Goal: Task Accomplishment & Management: Manage account settings

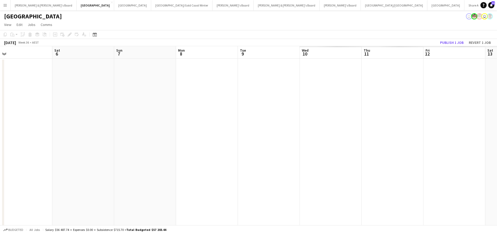
scroll to position [0, 199]
click at [33, 5] on button "[PERSON_NAME] & [PERSON_NAME]'s Board Close" at bounding box center [44, 5] width 66 height 10
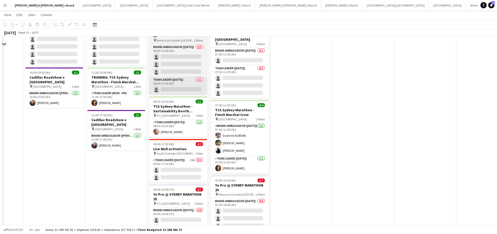
scroll to position [117, 0]
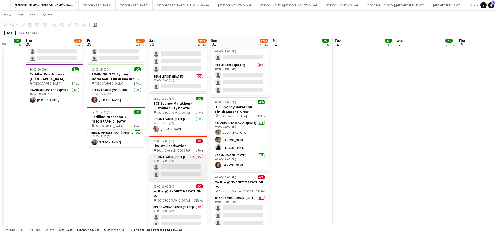
click at [177, 169] on app-card-role "Team Leader ([DATE]) 11A 0/2 09:00-17:00 (8h) single-neutral-actions single-neu…" at bounding box center [178, 166] width 58 height 25
click at [181, 170] on app-card-role "Team Leader ([DATE]) 11A 0/2 09:00-17:00 (8h) single-neutral-actions single-neu…" at bounding box center [178, 166] width 58 height 25
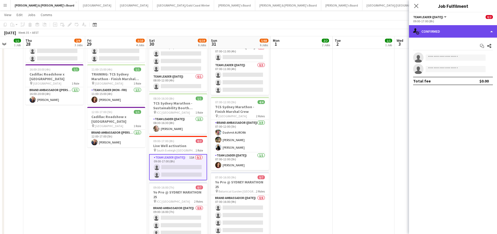
click at [447, 28] on div "single-neutral-actions-check-2 Confirmed" at bounding box center [453, 31] width 88 height 12
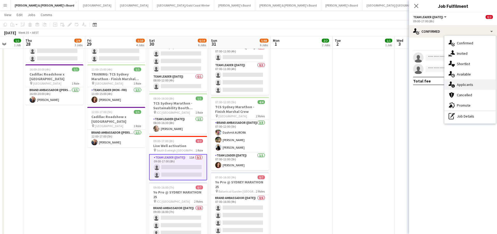
click at [464, 85] on div "single-neutral-actions-information Applicants" at bounding box center [470, 84] width 51 height 10
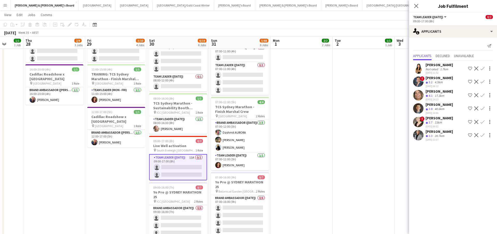
click at [374, 163] on app-date-cell "12:00-16:00 (4h) 1/1 Cadillac Roadshow x [GEOGRAPHIC_DATA] pin Sydney Airport 1…" at bounding box center [364, 152] width 62 height 422
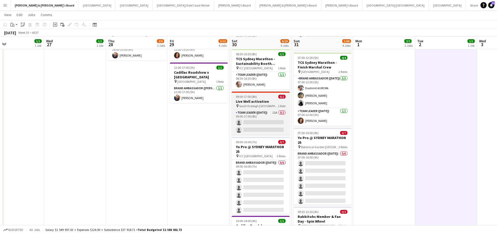
scroll to position [162, 0]
click at [270, 126] on app-card-role "Team Leader ([DATE]) 11A 0/2 09:00-17:00 (8h) single-neutral-actions single-neu…" at bounding box center [261, 121] width 58 height 25
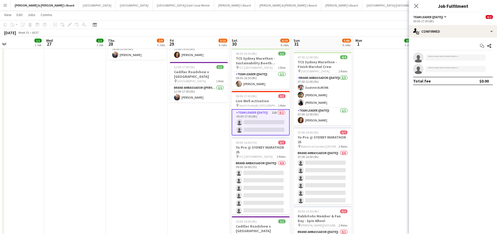
click at [458, 24] on app-options-switcher "Team Leader ([DATE]) All roles Team Leader ([DATE]) 0/2 09:00-17:00 (8h)" at bounding box center [453, 18] width 88 height 13
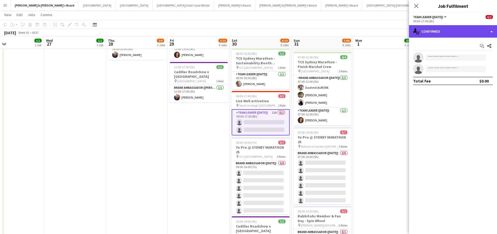
click at [456, 30] on div "single-neutral-actions-check-2 Confirmed" at bounding box center [453, 31] width 88 height 12
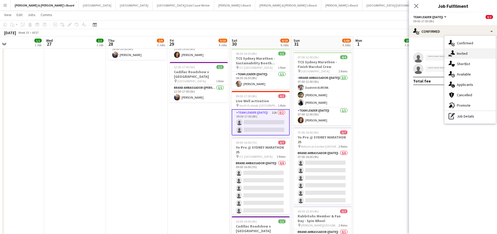
click at [471, 54] on div "single-neutral-actions-share-1 Invited" at bounding box center [470, 53] width 51 height 10
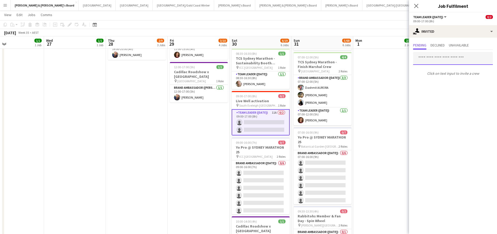
click at [434, 59] on input "text" at bounding box center [453, 58] width 80 height 13
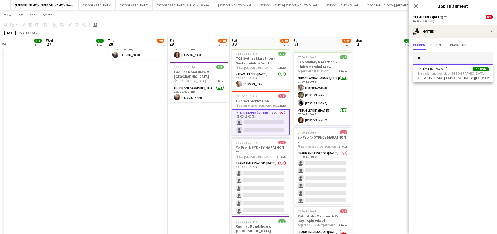
type input "*"
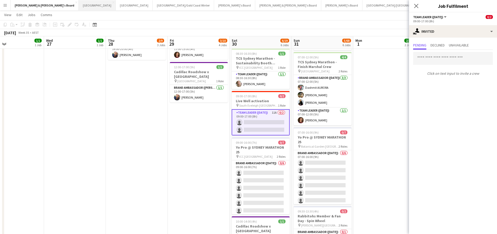
click at [79, 3] on button "Sydney Close" at bounding box center [97, 5] width 37 height 10
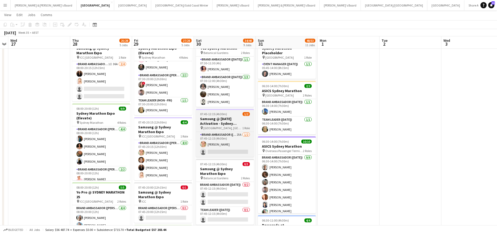
scroll to position [54, 0]
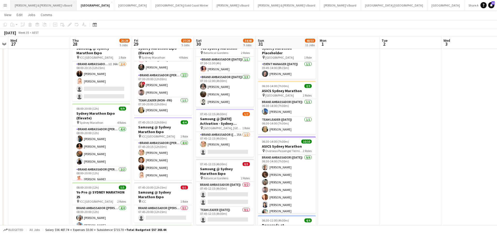
click at [39, 7] on button "[PERSON_NAME] & [PERSON_NAME]'s Board Close" at bounding box center [44, 5] width 66 height 10
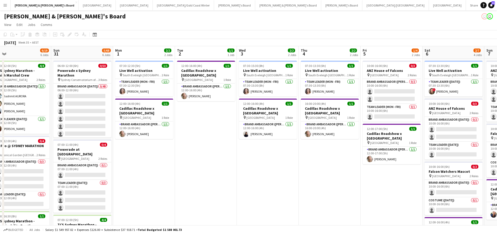
scroll to position [0, 199]
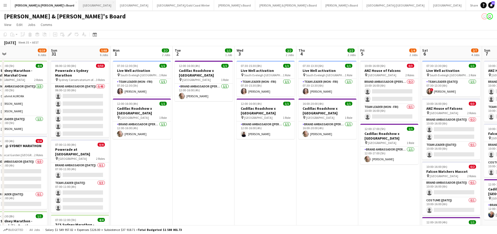
click at [79, 4] on button "Sydney Close" at bounding box center [97, 5] width 37 height 10
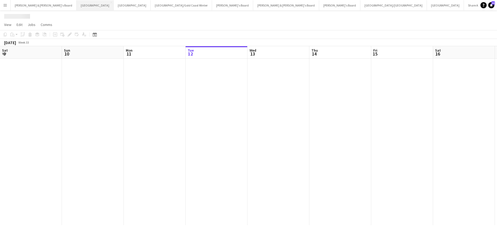
click at [77, 4] on button "Sydney Close" at bounding box center [95, 5] width 37 height 10
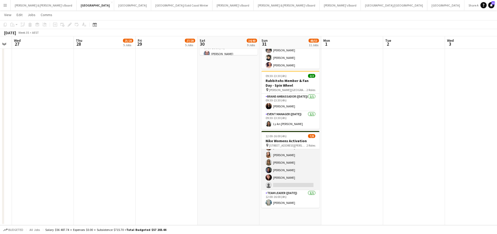
scroll to position [602, 0]
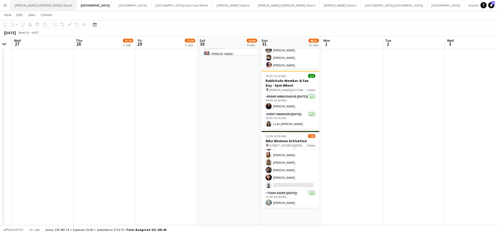
click at [37, 9] on button "[PERSON_NAME] & [PERSON_NAME]'s Board Close" at bounding box center [44, 5] width 66 height 10
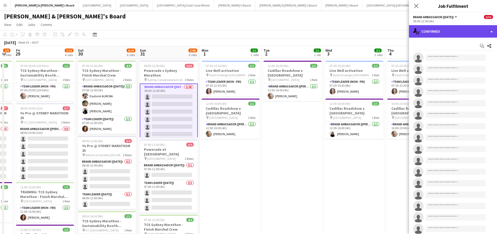
click at [452, 35] on div "single-neutral-actions-check-2 Confirmed" at bounding box center [453, 31] width 88 height 12
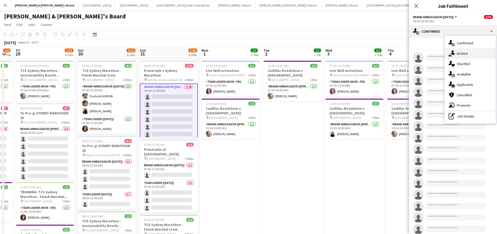
click at [477, 55] on div "single-neutral-actions-share-1 Invited" at bounding box center [470, 53] width 51 height 10
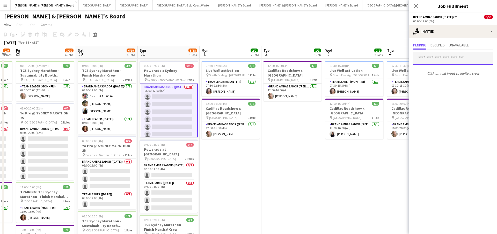
click at [446, 57] on input "text" at bounding box center [453, 58] width 80 height 13
type input "*"
click at [418, 9] on div "Close pop-in" at bounding box center [416, 6] width 14 height 12
click at [416, 6] on icon "Close pop-in" at bounding box center [416, 5] width 5 height 5
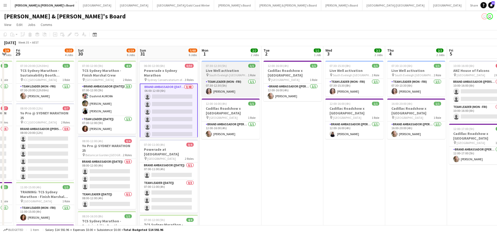
click at [237, 66] on div "07:30-12:30 (5h) 1/1" at bounding box center [231, 66] width 58 height 4
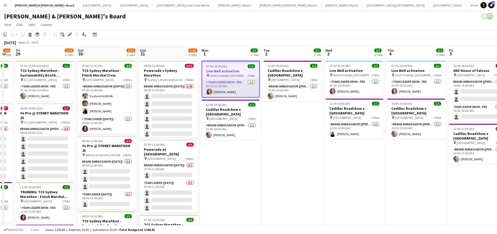
click at [226, 88] on app-card-role "Team Leader (Mon - Fri) [DATE] 07:30-12:30 (5h) [PERSON_NAME]" at bounding box center [230, 88] width 57 height 18
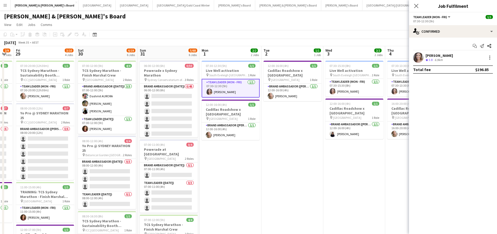
click at [442, 56] on div "[PERSON_NAME]" at bounding box center [439, 55] width 27 height 5
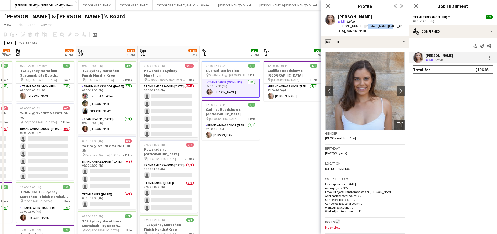
drag, startPoint x: 363, startPoint y: 26, endPoint x: 384, endPoint y: 27, distance: 20.7
click at [384, 27] on span "| [DOMAIN_NAME][EMAIL_ADDRESS][DOMAIN_NAME]" at bounding box center [371, 28] width 67 height 9
drag, startPoint x: 363, startPoint y: 27, endPoint x: 403, endPoint y: 27, distance: 40.1
click at [403, 27] on div "[PERSON_NAME] star 3.8 6.9km t. [PHONE_NUMBER] | [DOMAIN_NAME][EMAIL_ADDRESS][D…" at bounding box center [365, 23] width 88 height 23
copy span "[DOMAIN_NAME][EMAIL_ADDRESS][DOMAIN_NAME]"
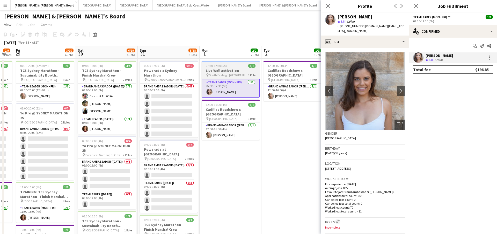
click at [241, 70] on h3 "Live Well activation" at bounding box center [231, 70] width 58 height 5
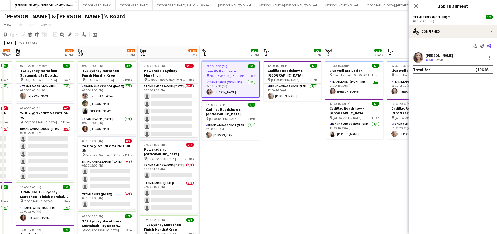
click at [491, 45] on icon at bounding box center [489, 46] width 4 height 4
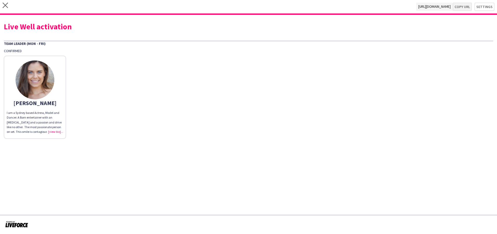
click at [461, 8] on button "Copy url" at bounding box center [462, 7] width 19 height 8
click at [6, 5] on icon "close" at bounding box center [5, 5] width 5 height 5
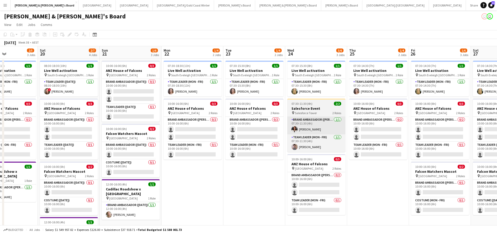
scroll to position [0, 213]
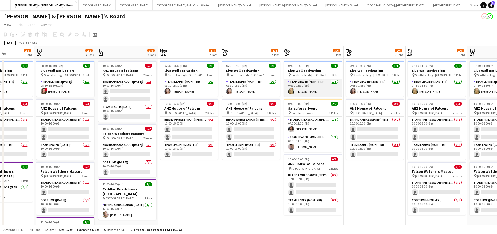
click at [316, 88] on app-card-role "Team Leader (Mon - Fri) [DATE] 07:30-15:30 (8h) [PERSON_NAME]" at bounding box center [313, 88] width 58 height 18
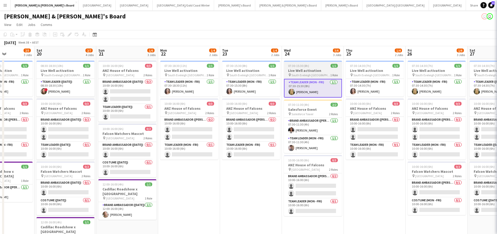
click at [314, 72] on h3 "Live Well activation" at bounding box center [313, 70] width 58 height 5
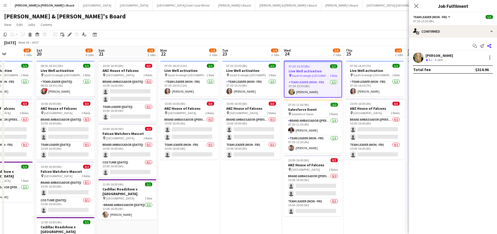
click at [491, 47] on icon at bounding box center [489, 46] width 4 height 4
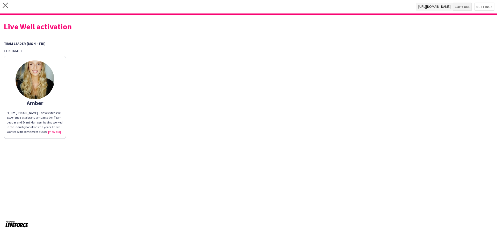
click at [463, 7] on button "Copy url" at bounding box center [462, 7] width 19 height 8
click at [7, 4] on icon at bounding box center [5, 5] width 5 height 5
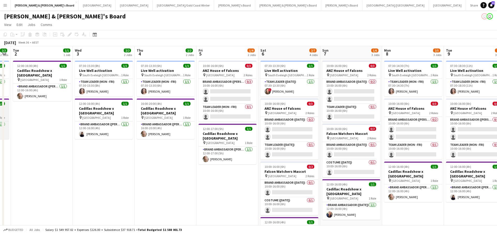
scroll to position [0, 161]
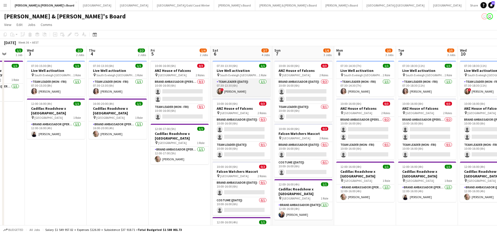
click at [243, 92] on app-card-role "Team Leader ([DATE]) [DATE] 07:30-13:30 (6h) ! [PERSON_NAME]" at bounding box center [242, 88] width 58 height 18
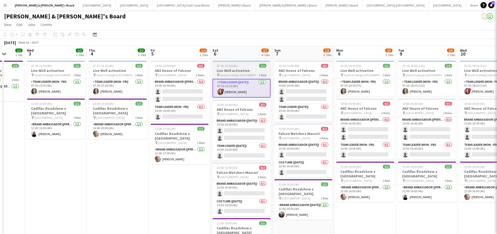
click at [243, 74] on span "South Eveleigh [GEOGRAPHIC_DATA]" at bounding box center [239, 75] width 39 height 4
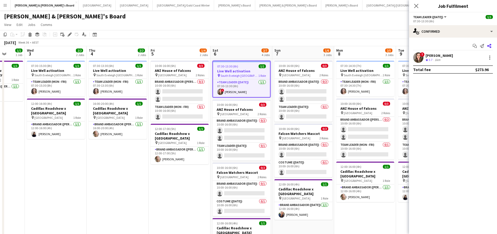
click at [490, 46] on icon "Share" at bounding box center [489, 46] width 4 height 4
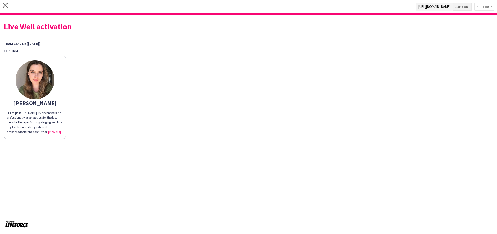
click at [463, 6] on button "Copy url" at bounding box center [462, 7] width 19 height 8
type textarea "**********"
click at [6, 5] on icon "close" at bounding box center [5, 5] width 5 height 5
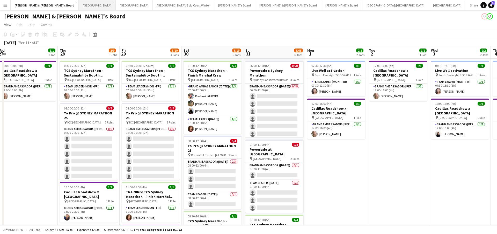
click at [79, 6] on button "Sydney Close" at bounding box center [97, 5] width 37 height 10
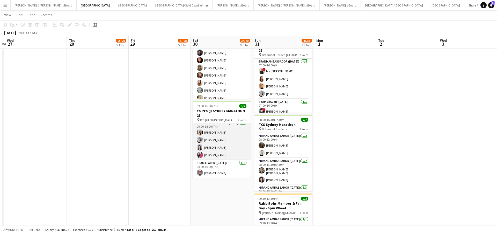
scroll to position [4, 0]
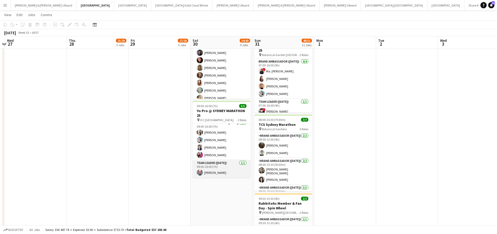
click at [226, 169] on app-card-role "Team Leader ([DATE]) [DATE] 09:00-16:00 (7h) [PERSON_NAME]" at bounding box center [222, 169] width 58 height 18
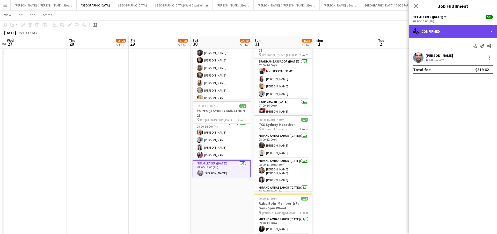
click at [451, 32] on div "single-neutral-actions-check-2 Confirmed" at bounding box center [453, 31] width 88 height 12
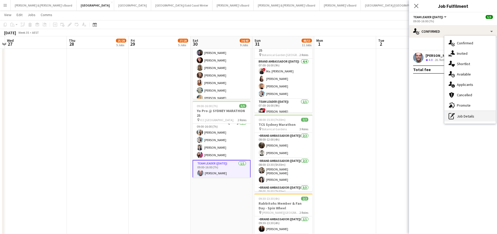
click at [464, 114] on div "pen-write Job Details" at bounding box center [470, 116] width 51 height 10
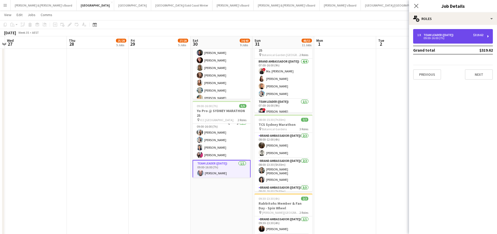
click at [458, 38] on div "09:00-16:00 (7h)" at bounding box center [450, 38] width 66 height 3
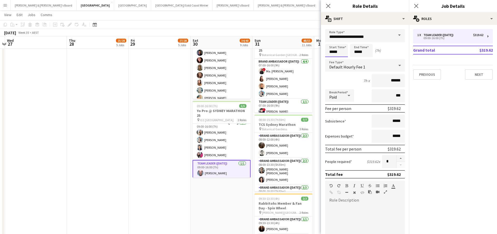
click at [331, 49] on input "*****" at bounding box center [336, 50] width 23 height 13
click at [331, 57] on div at bounding box center [331, 59] width 10 height 5
type input "*****"
click at [331, 57] on div at bounding box center [331, 59] width 10 height 5
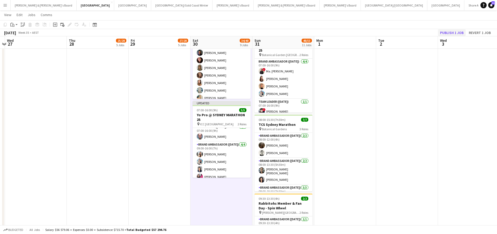
click at [449, 33] on button "Publish 1 job" at bounding box center [452, 32] width 28 height 7
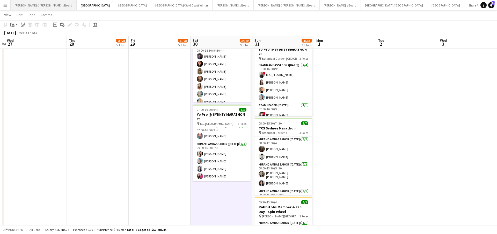
click at [34, 4] on button "[PERSON_NAME] & [PERSON_NAME]'s Board Close" at bounding box center [44, 5] width 66 height 10
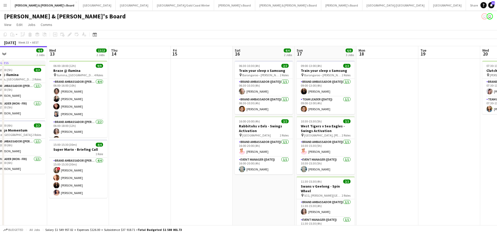
scroll to position [0, 202]
